Goal: Information Seeking & Learning: Learn about a topic

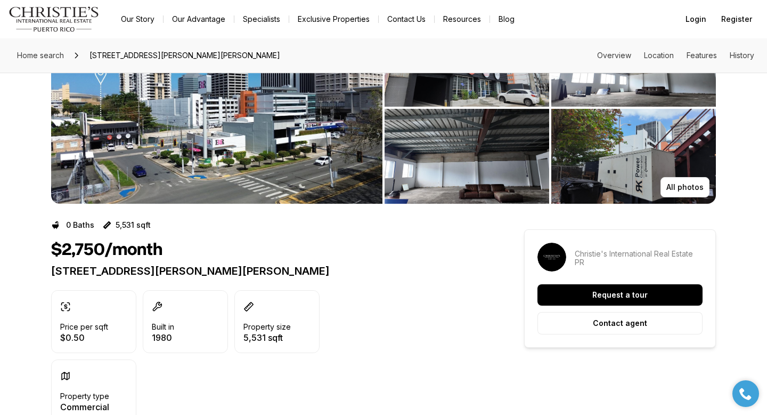
scroll to position [82, 0]
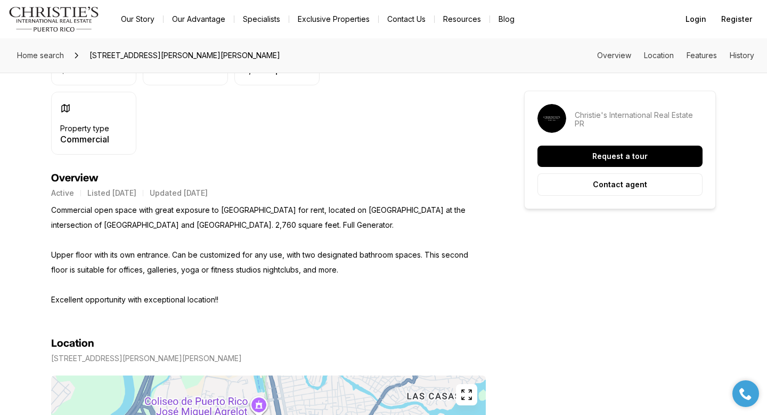
scroll to position [350, 0]
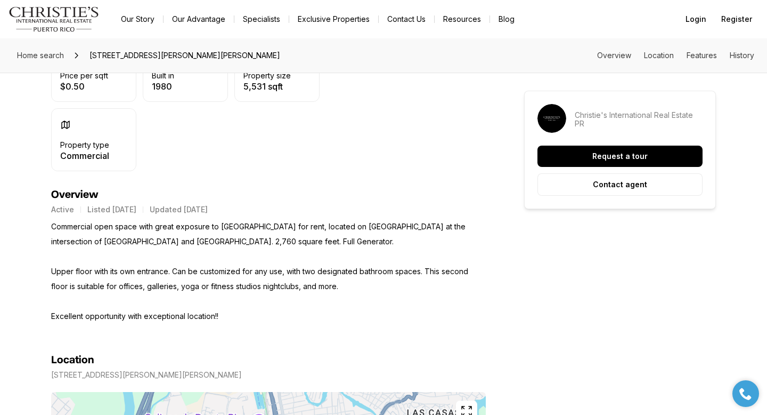
scroll to position [327, 0]
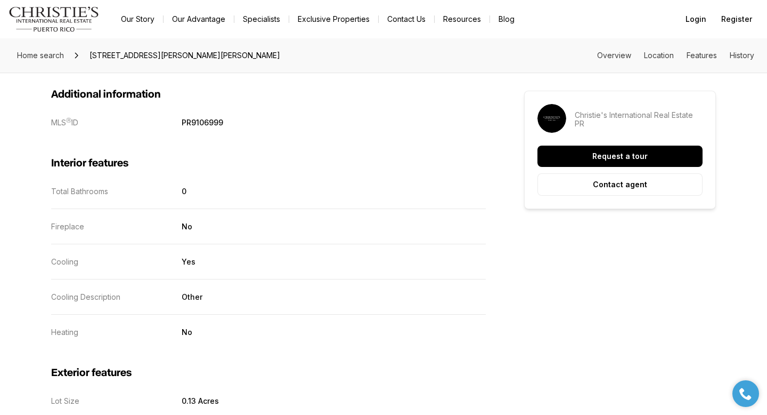
scroll to position [860, 0]
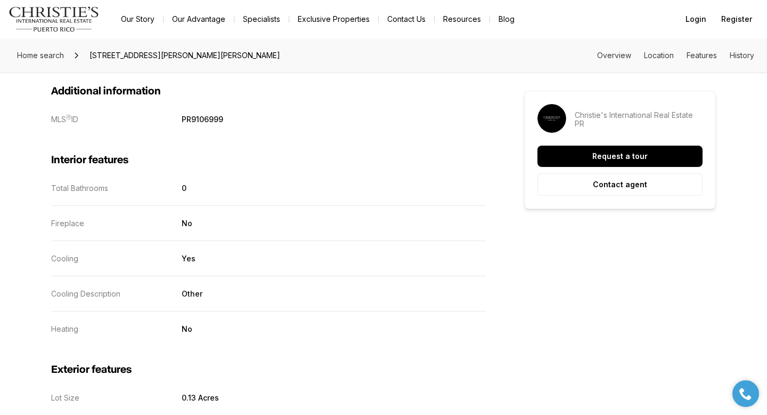
click at [14, 299] on div "Home search [STREET_ADDRESS][PERSON_NAME][PERSON_NAME] Overview Location Featur…" at bounding box center [383, 168] width 767 height 1980
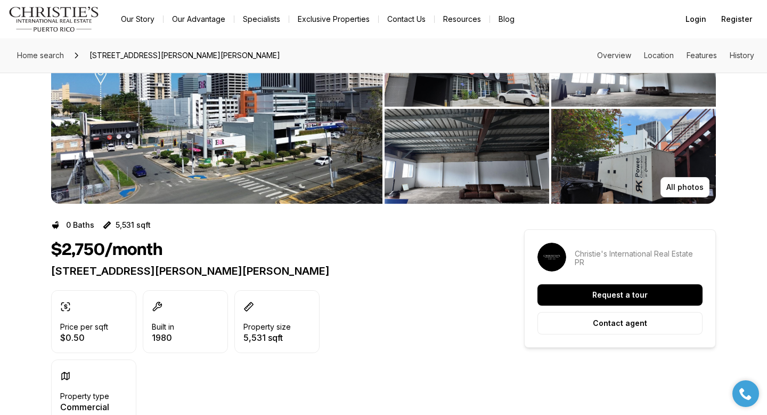
scroll to position [0, 0]
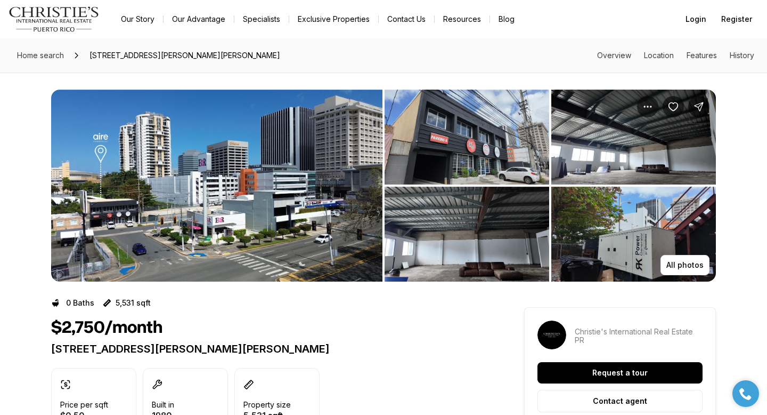
click at [116, 218] on img "View image gallery" at bounding box center [216, 186] width 331 height 192
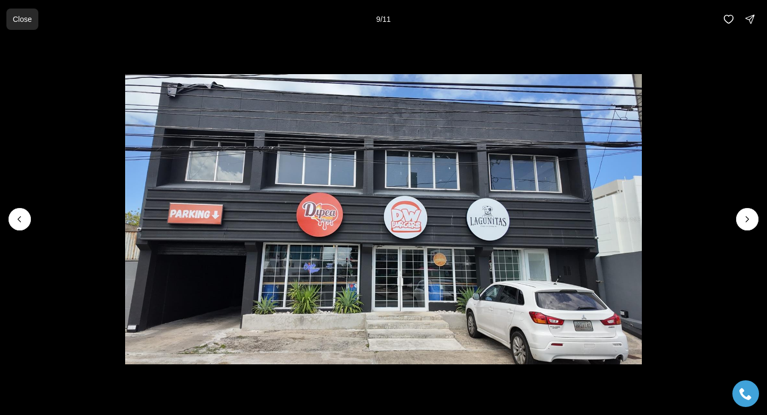
click at [21, 15] on p "Close" at bounding box center [22, 19] width 19 height 9
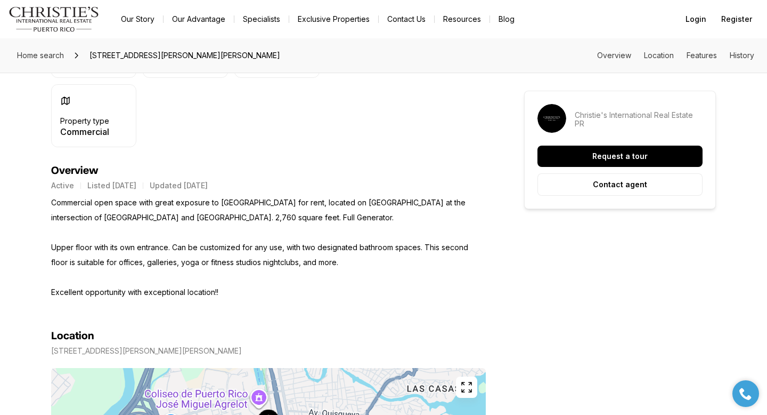
scroll to position [353, 0]
click at [395, 293] on p "Commercial open space with great exposure to [GEOGRAPHIC_DATA] for rent, locate…" at bounding box center [268, 246] width 435 height 104
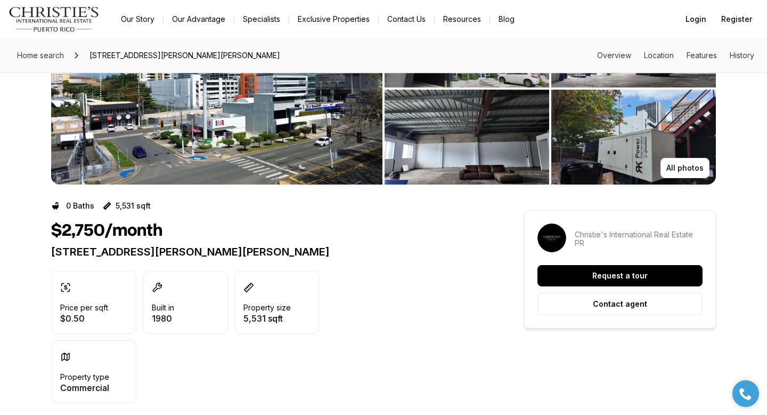
scroll to position [0, 0]
